Goal: Information Seeking & Learning: Learn about a topic

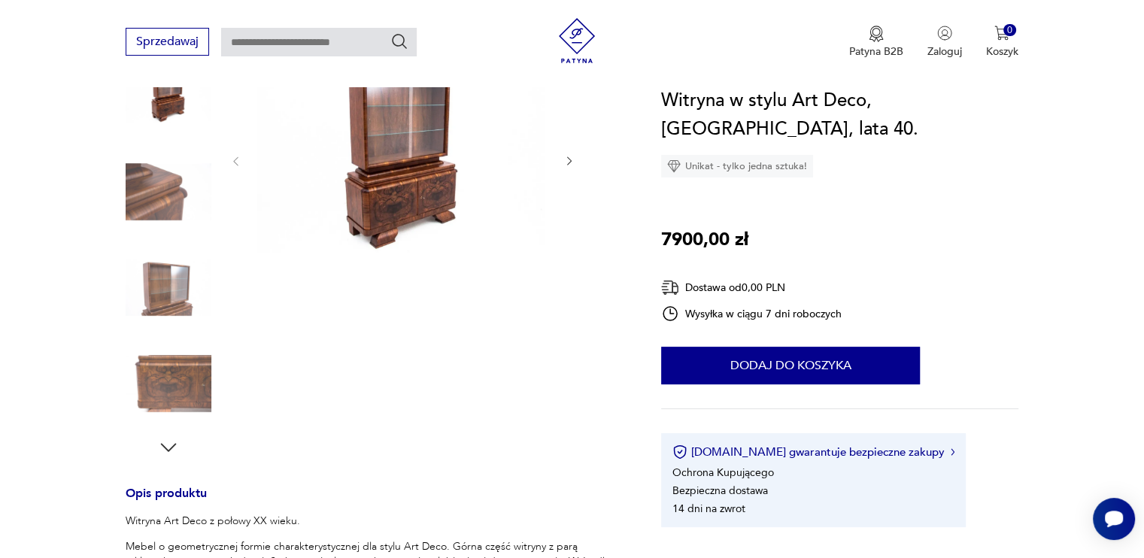
click at [427, 173] on img at bounding box center [402, 160] width 290 height 275
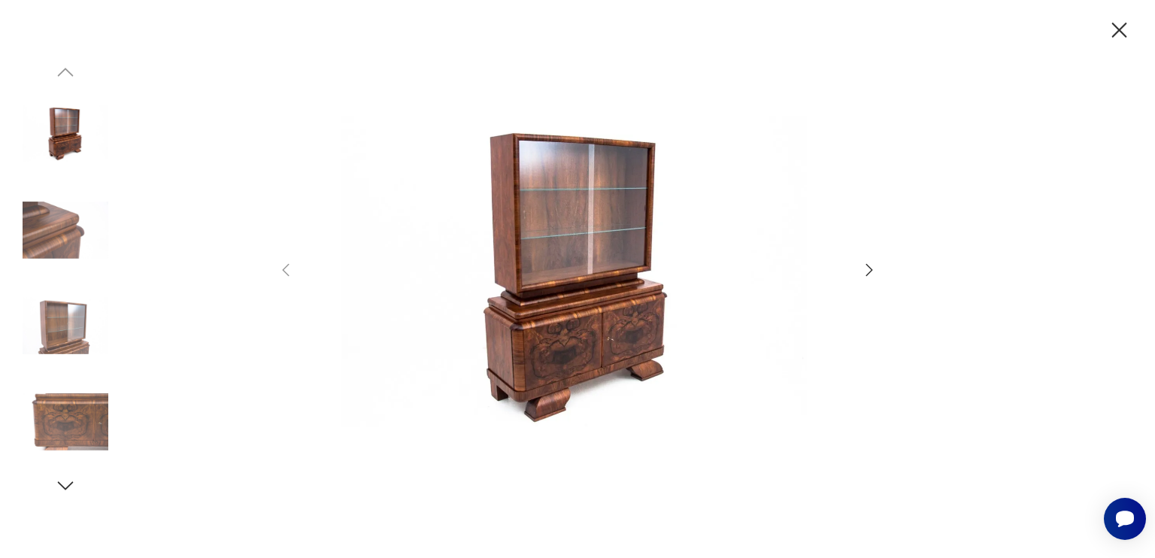
click at [1122, 32] on icon "button" at bounding box center [1119, 30] width 15 height 15
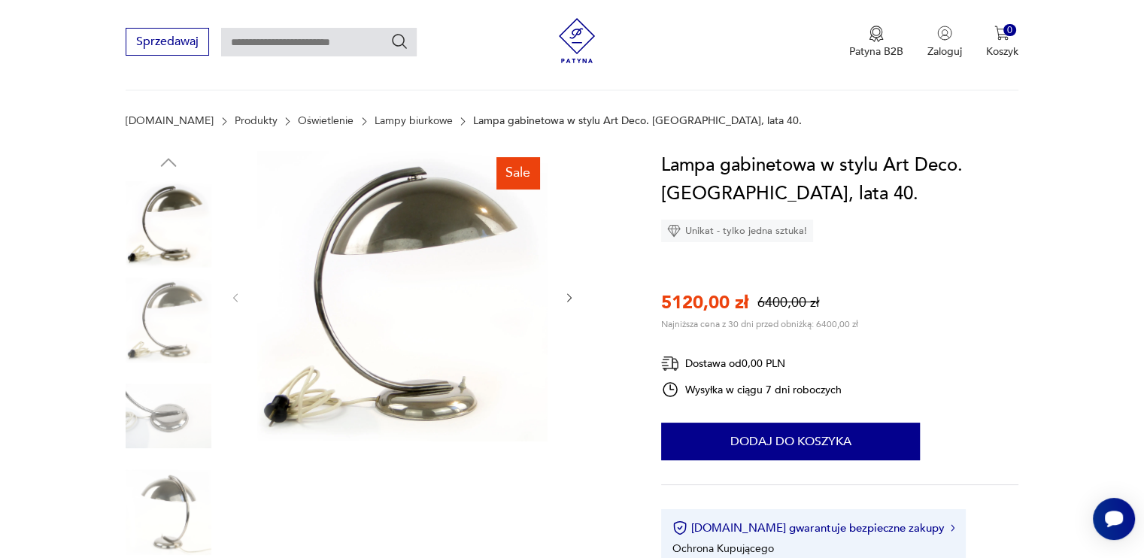
scroll to position [376, 0]
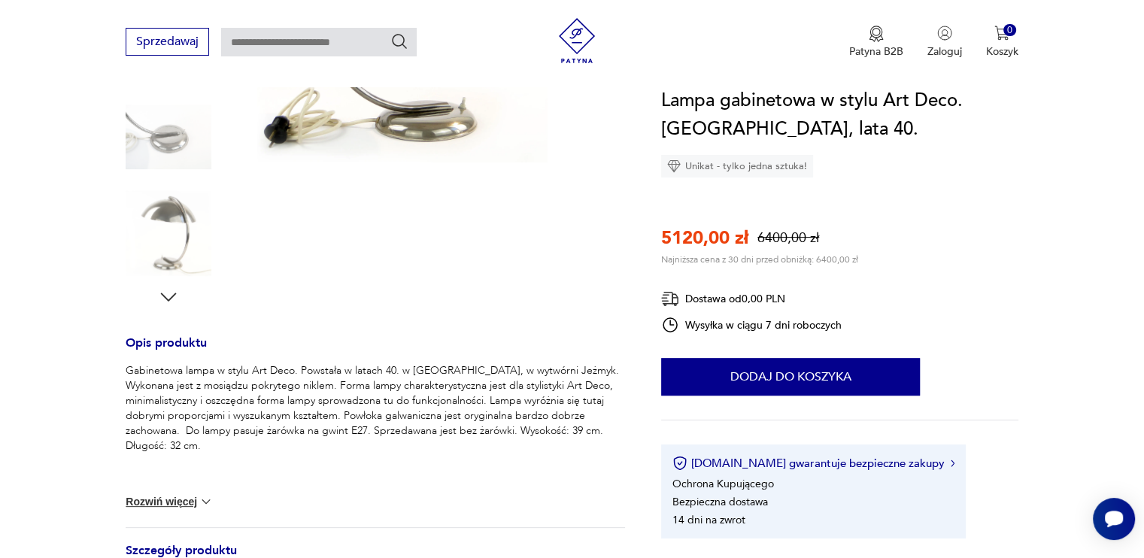
click at [170, 496] on button "Rozwiń więcej" at bounding box center [169, 501] width 87 height 15
click at [191, 232] on img at bounding box center [169, 233] width 86 height 86
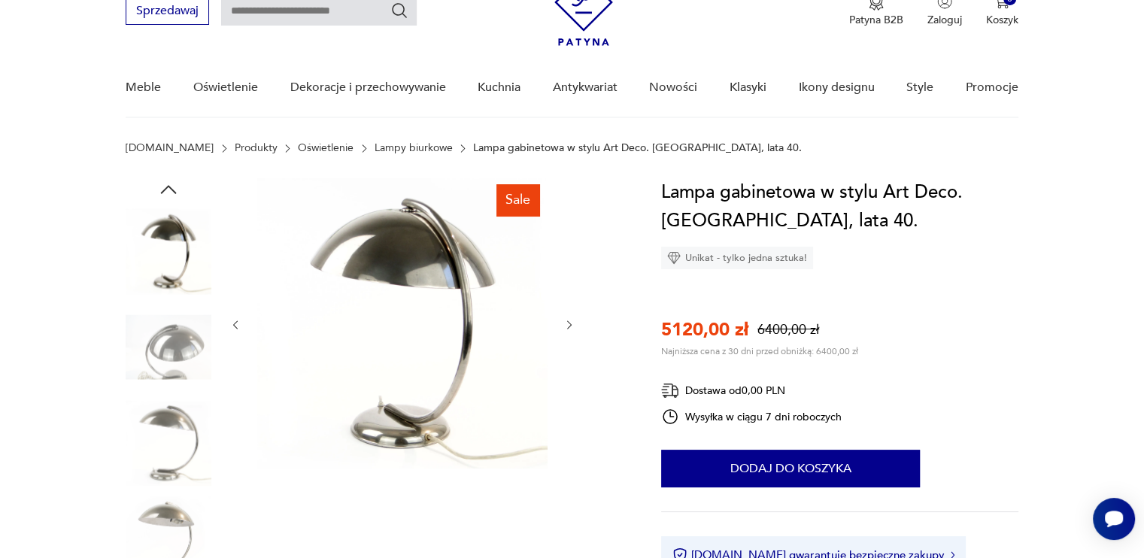
scroll to position [0, 0]
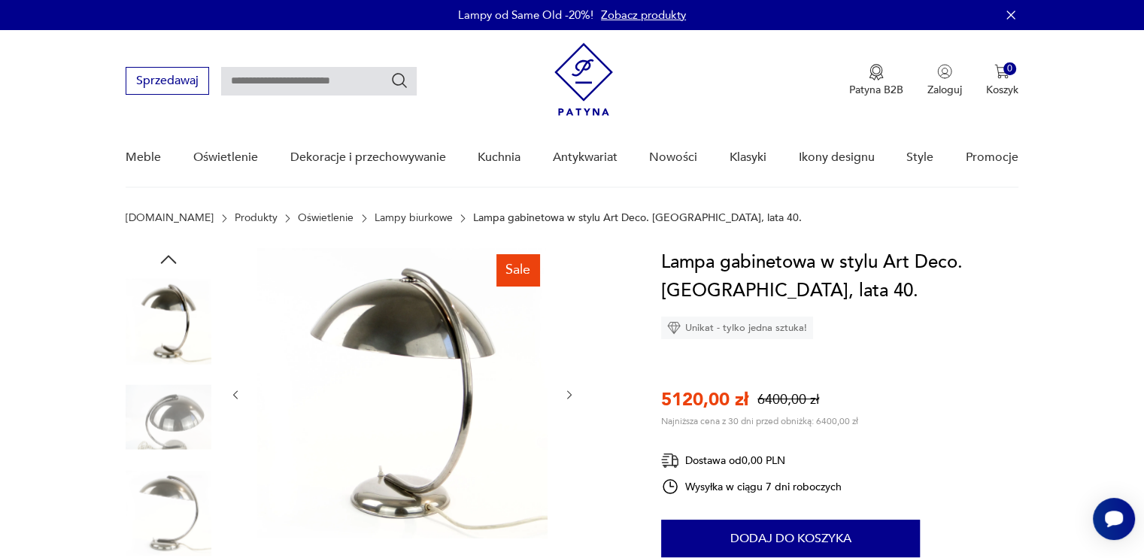
click at [402, 326] on img at bounding box center [402, 393] width 290 height 290
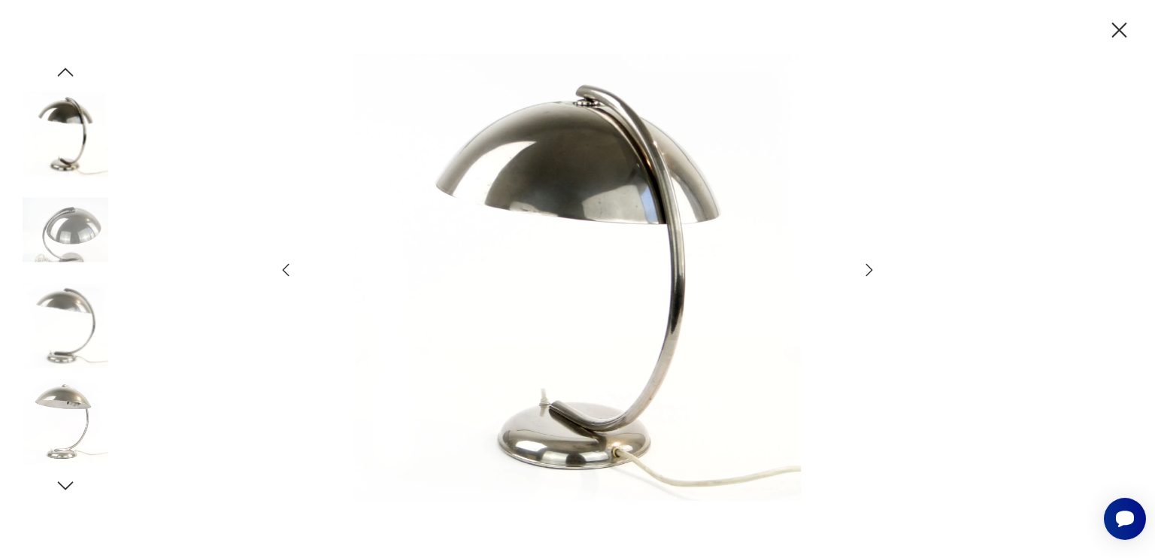
click at [1122, 29] on icon "button" at bounding box center [1119, 30] width 26 height 26
